Goal: Task Accomplishment & Management: Complete application form

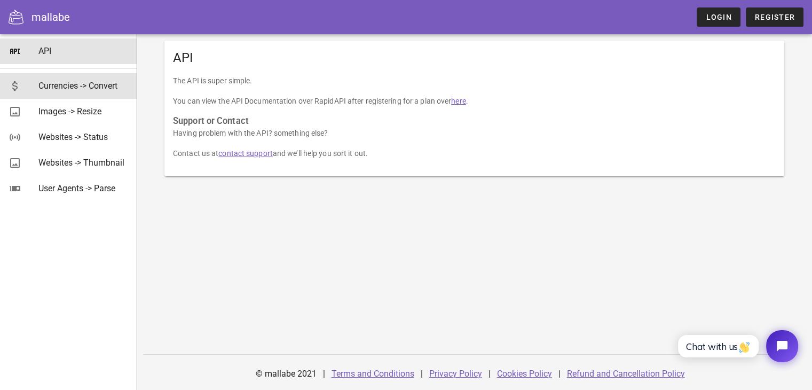
click at [81, 89] on div "Currencies -> Convert" at bounding box center [83, 86] width 90 height 10
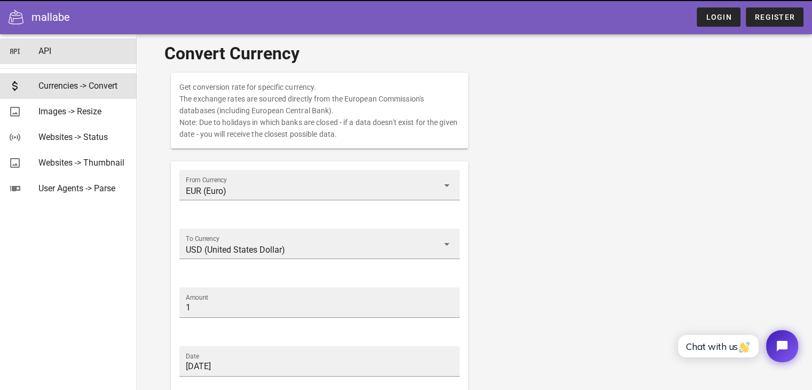
click at [42, 51] on div "API" at bounding box center [83, 51] width 90 height 10
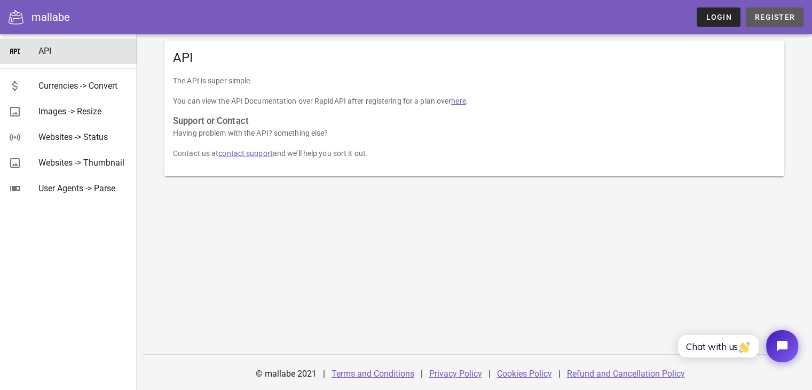
click at [757, 18] on span "Register" at bounding box center [774, 17] width 41 height 9
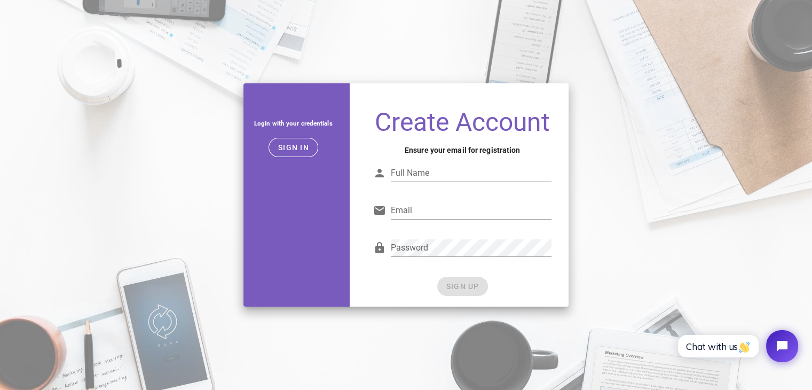
click at [452, 174] on input "Full Name" at bounding box center [471, 172] width 161 height 17
